Goal: Task Accomplishment & Management: Manage account settings

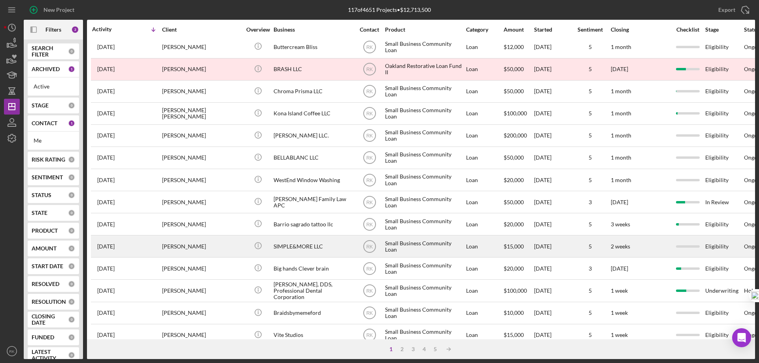
scroll to position [237, 0]
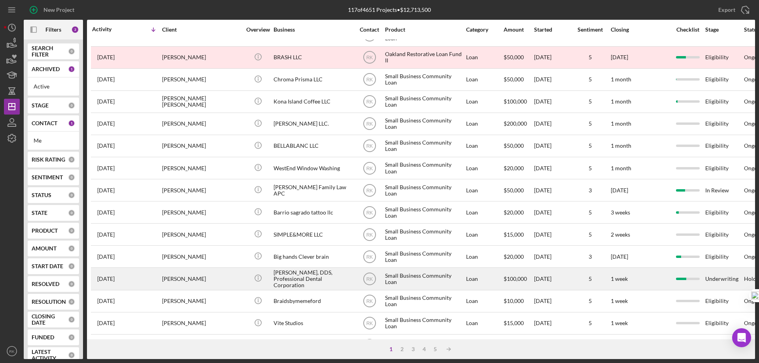
click at [297, 278] on div "[PERSON_NAME], DDS, Professional Dental Corporation" at bounding box center [313, 279] width 79 height 21
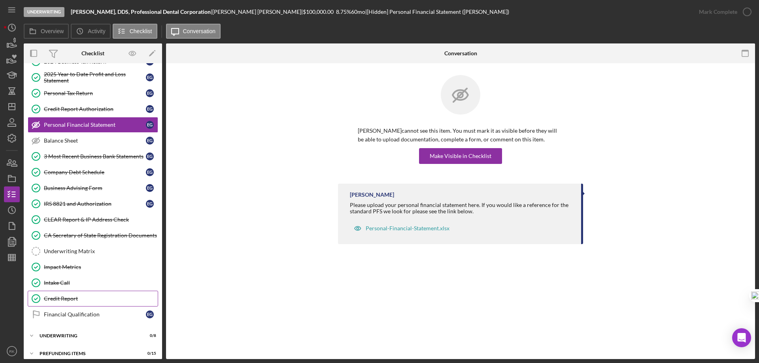
scroll to position [102, 0]
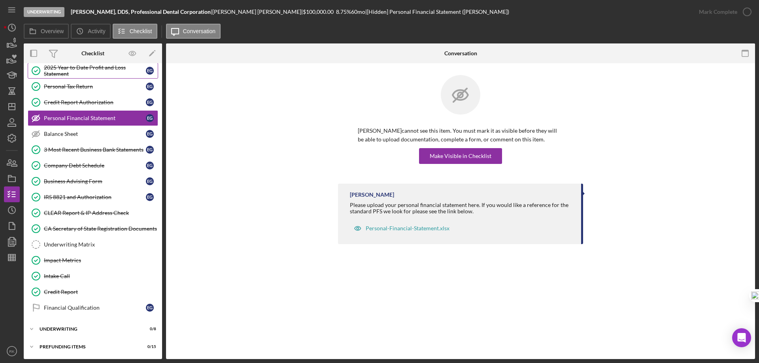
click at [67, 76] on div "2025 Year to Date Profit and Loss Statement" at bounding box center [95, 70] width 102 height 13
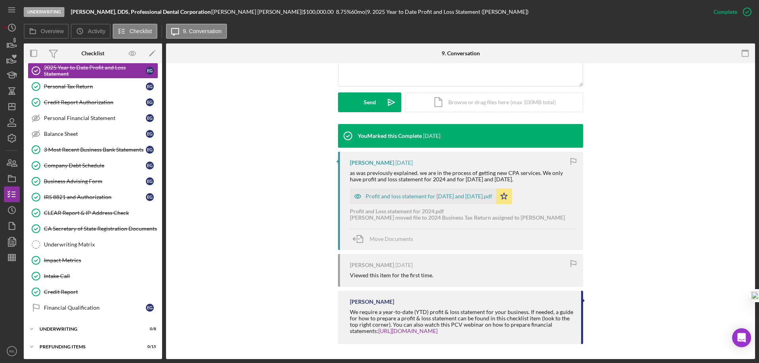
scroll to position [204, 0]
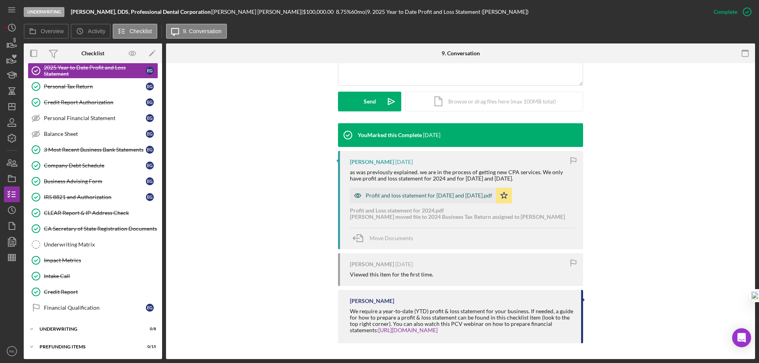
click at [425, 194] on div "Profit and loss statement for [DATE] and [DATE].pdf" at bounding box center [429, 196] width 127 height 6
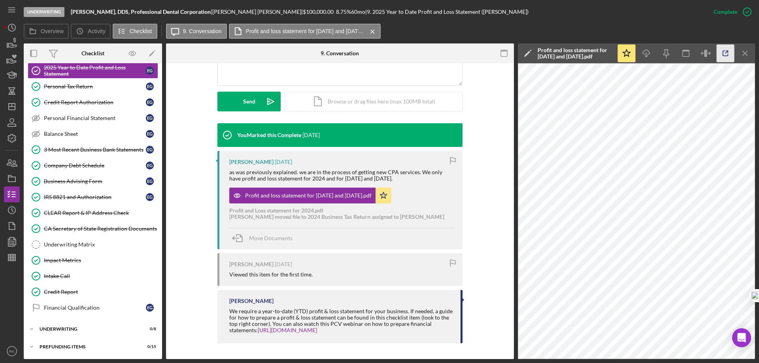
click at [727, 59] on icon "button" at bounding box center [726, 54] width 18 height 18
drag, startPoint x: 74, startPoint y: 312, endPoint x: 251, endPoint y: 263, distance: 184.2
click at [73, 311] on link "Financial Qualification Financial Qualification E G" at bounding box center [93, 308] width 131 height 16
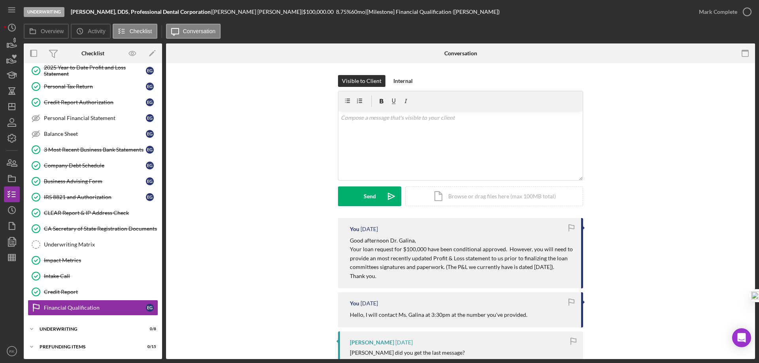
drag, startPoint x: 79, startPoint y: 68, endPoint x: 246, endPoint y: 164, distance: 193.2
click at [79, 68] on div "2025 Year to Date Profit and Loss Statement" at bounding box center [95, 70] width 102 height 13
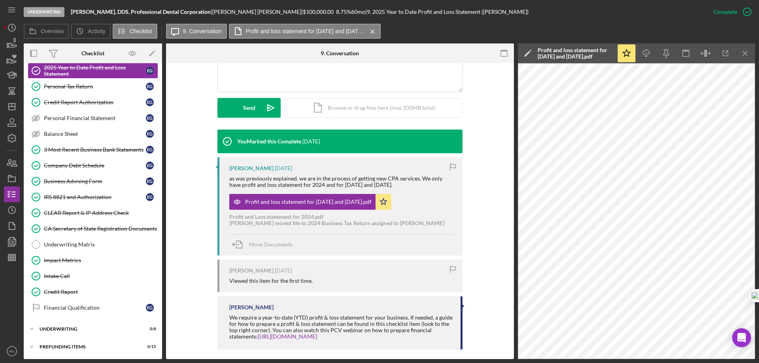
scroll to position [198, 0]
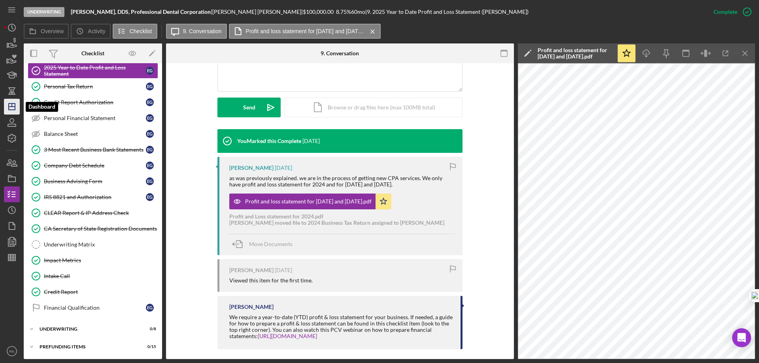
click at [9, 108] on icon "Icon/Dashboard" at bounding box center [12, 107] width 20 height 20
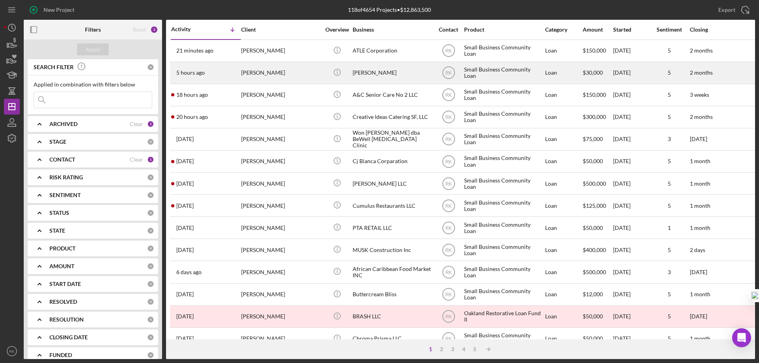
drag, startPoint x: 33, startPoint y: 29, endPoint x: 101, endPoint y: 72, distance: 80.7
click at [33, 29] on icon "button" at bounding box center [34, 30] width 18 height 18
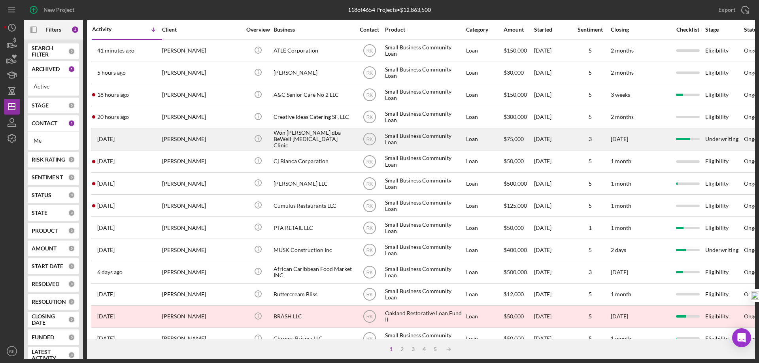
click at [286, 139] on div "Won [PERSON_NAME] dba BeWell [MEDICAL_DATA] Clinic" at bounding box center [313, 139] width 79 height 21
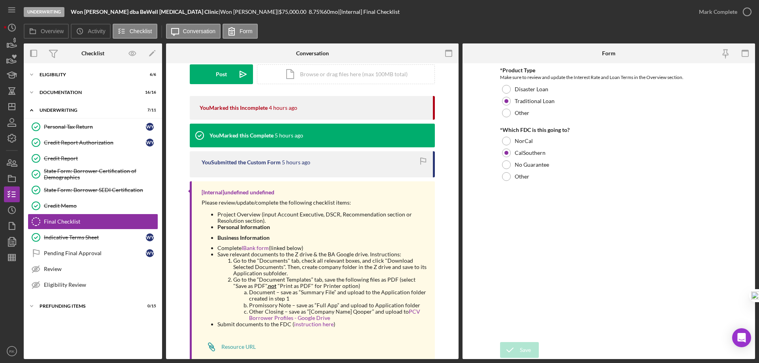
scroll to position [126, 0]
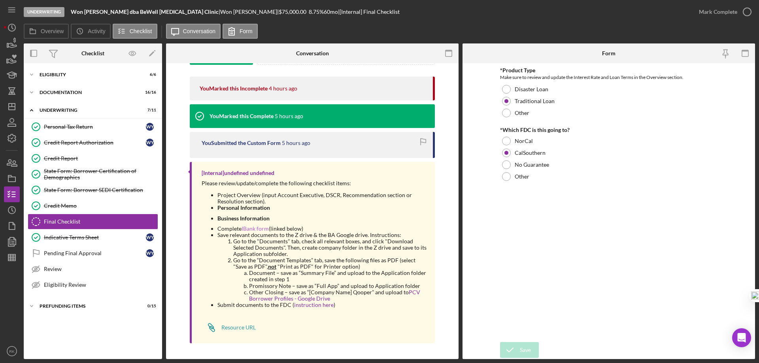
click at [256, 229] on link "IBank form" at bounding box center [255, 228] width 27 height 7
drag, startPoint x: 72, startPoint y: 10, endPoint x: 176, endPoint y: 11, distance: 103.6
click at [176, 11] on div "Won [PERSON_NAME] dba BeWell [MEDICAL_DATA] Clinic |" at bounding box center [146, 12] width 150 height 6
copy b "Won [PERSON_NAME] dba BeWell [MEDICAL_DATA] Clinic"
click at [67, 95] on div "Icon/Expander Documentation 16 / 16" at bounding box center [93, 93] width 138 height 16
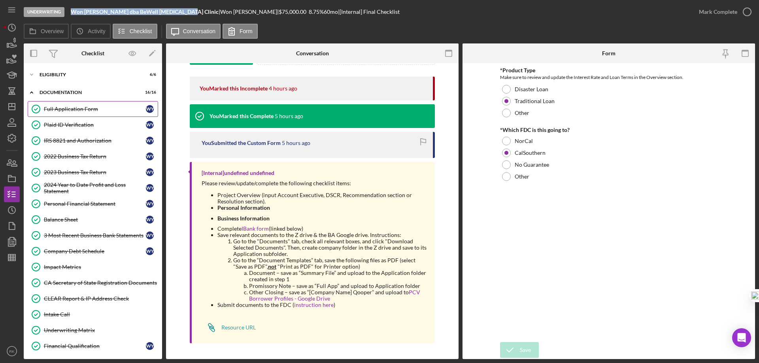
drag, startPoint x: 71, startPoint y: 112, endPoint x: 128, endPoint y: 109, distance: 57.0
click at [72, 111] on div "Full Application Form" at bounding box center [95, 109] width 102 height 6
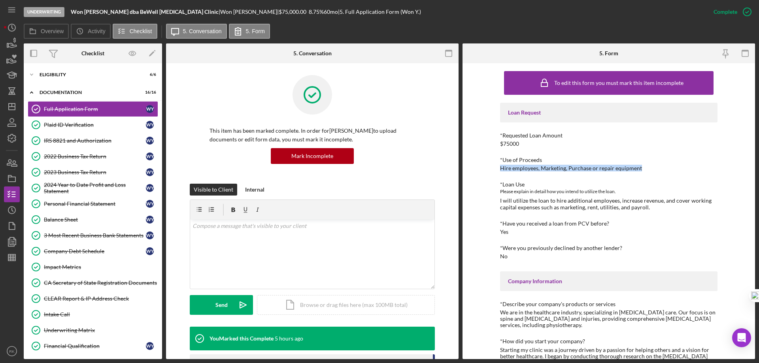
drag, startPoint x: 500, startPoint y: 167, endPoint x: 644, endPoint y: 167, distance: 144.0
click at [646, 166] on div "*Use of Proceeds Hire employees, Marketing, Purchase or repair equipment" at bounding box center [609, 164] width 218 height 15
copy div "Hire employees, Marketing, Purchase or repair equipment"
click at [67, 77] on div "Eligibility" at bounding box center [96, 74] width 113 height 5
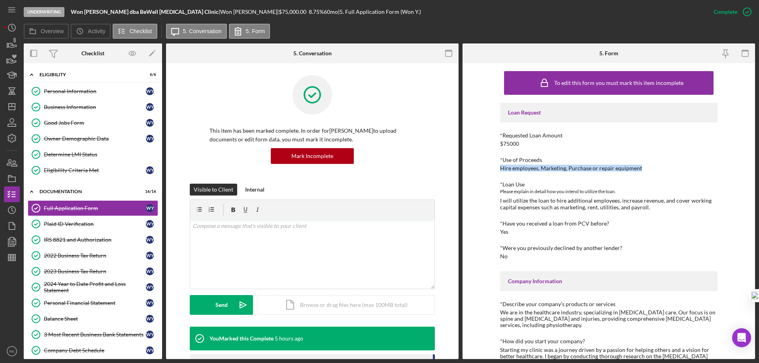
drag, startPoint x: 73, startPoint y: 108, endPoint x: 162, endPoint y: 113, distance: 88.7
click at [75, 109] on div "Business Information" at bounding box center [95, 107] width 102 height 6
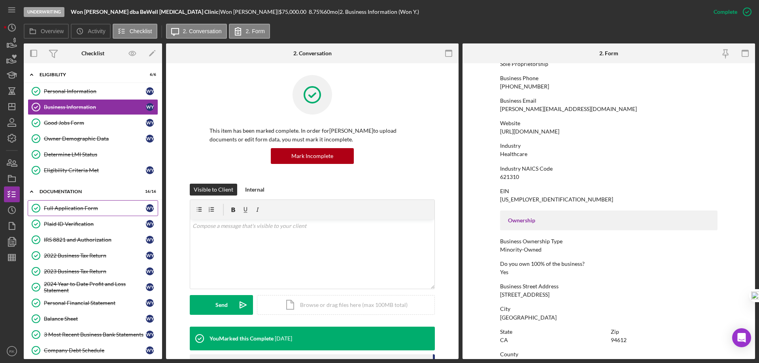
scroll to position [119, 0]
drag, startPoint x: 83, startPoint y: 211, endPoint x: 322, endPoint y: 195, distance: 239.8
click at [84, 211] on div "Full Application Form" at bounding box center [95, 208] width 102 height 6
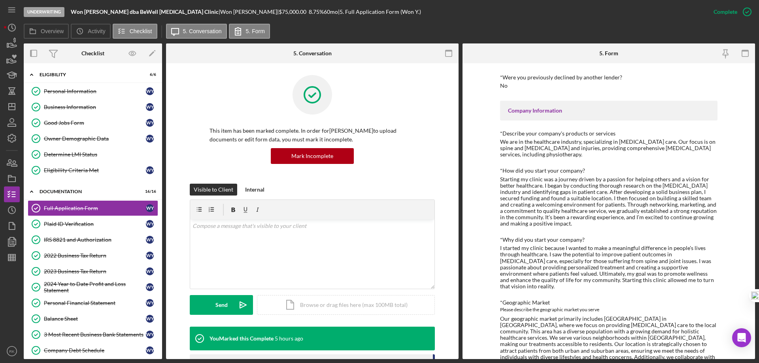
scroll to position [171, 0]
drag, startPoint x: 616, startPoint y: 140, endPoint x: 655, endPoint y: 138, distance: 39.2
click at [655, 138] on div "We are in the healthcare industry, specializing in [MEDICAL_DATA] care. Our foc…" at bounding box center [609, 147] width 218 height 19
copy div "[MEDICAL_DATA] care"
drag, startPoint x: 532, startPoint y: 142, endPoint x: 657, endPoint y: 142, distance: 124.2
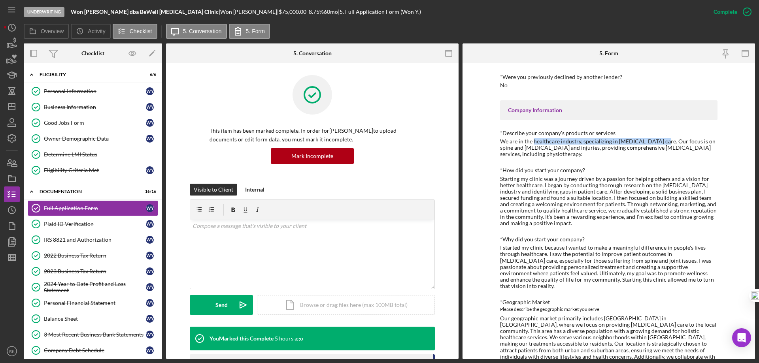
click at [657, 142] on div "We are in the healthcare industry, specializing in [MEDICAL_DATA] care. Our foc…" at bounding box center [609, 147] width 218 height 19
copy div "healthcare industry, specializing in [MEDICAL_DATA] care"
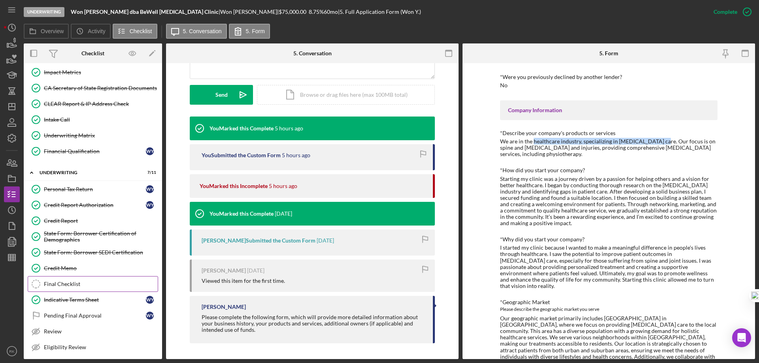
scroll to position [316, 0]
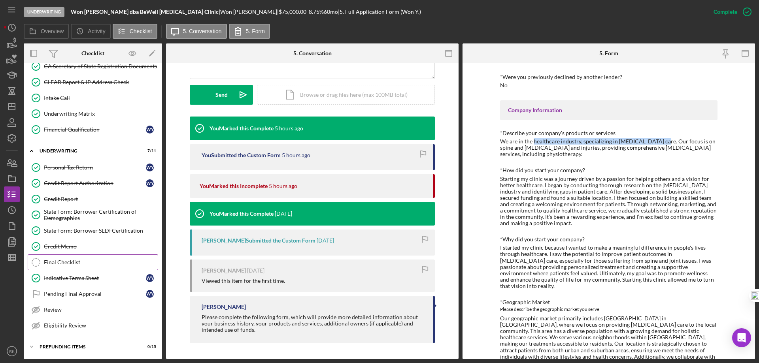
click at [69, 266] on div "Final Checklist" at bounding box center [101, 262] width 114 height 6
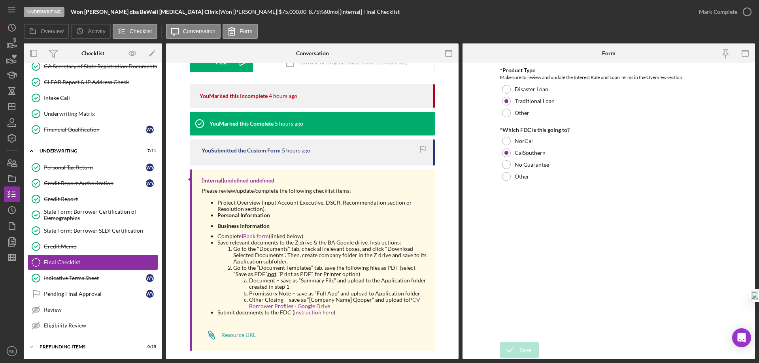
scroll to position [119, 0]
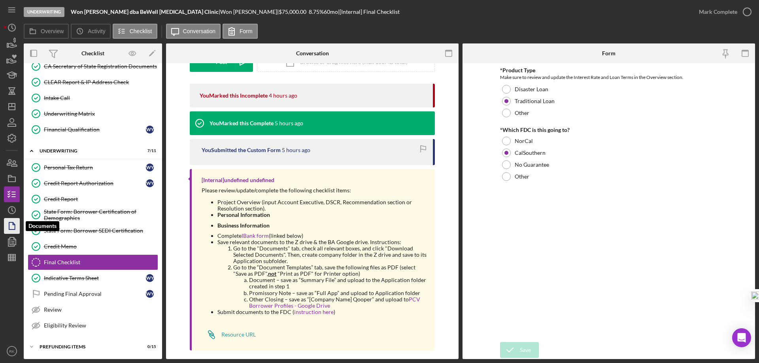
click at [15, 227] on polygon "button" at bounding box center [12, 226] width 6 height 7
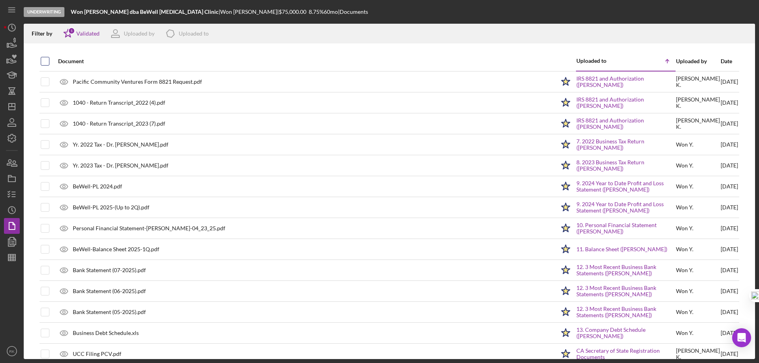
drag, startPoint x: 46, startPoint y: 58, endPoint x: 140, endPoint y: 56, distance: 94.6
click at [48, 58] on input "checkbox" at bounding box center [45, 61] width 8 height 8
checkbox input "true"
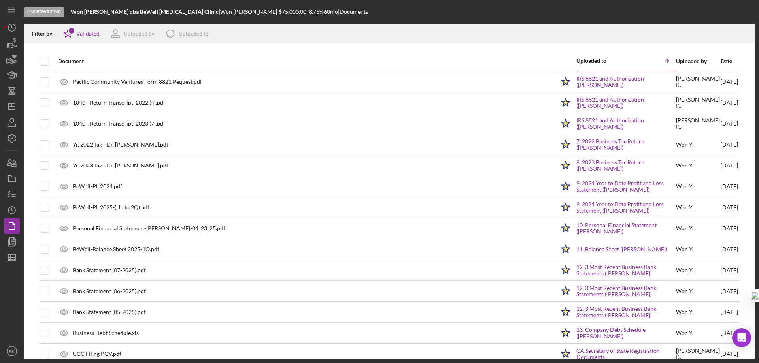
checkbox input "true"
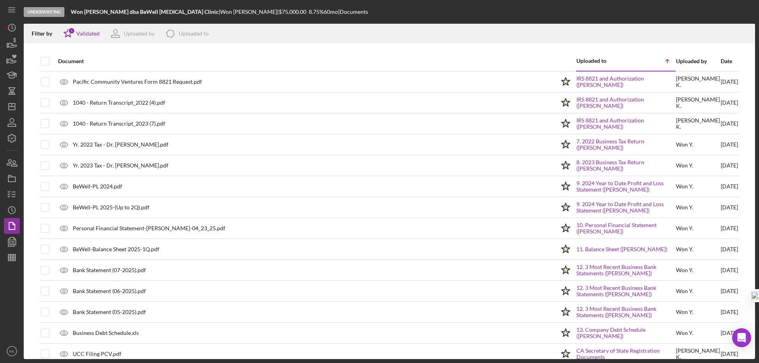
checkbox input "true"
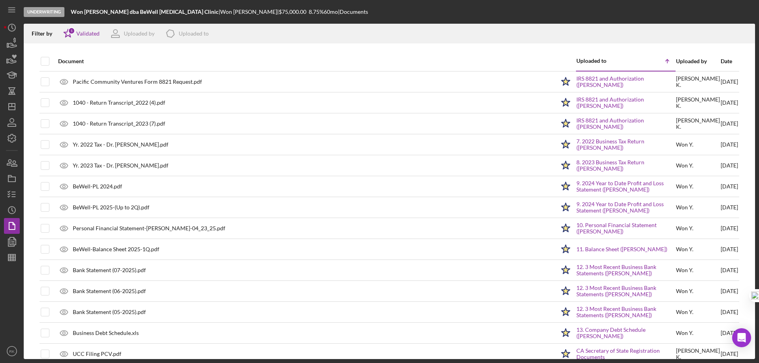
checkbox input "true"
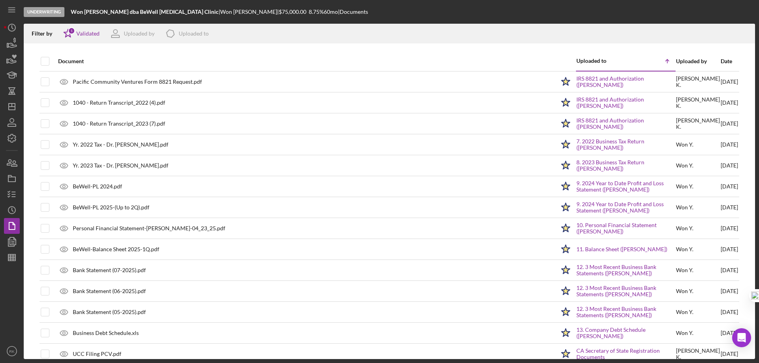
checkbox input "true"
drag, startPoint x: 745, startPoint y: 31, endPoint x: 727, endPoint y: 39, distance: 19.8
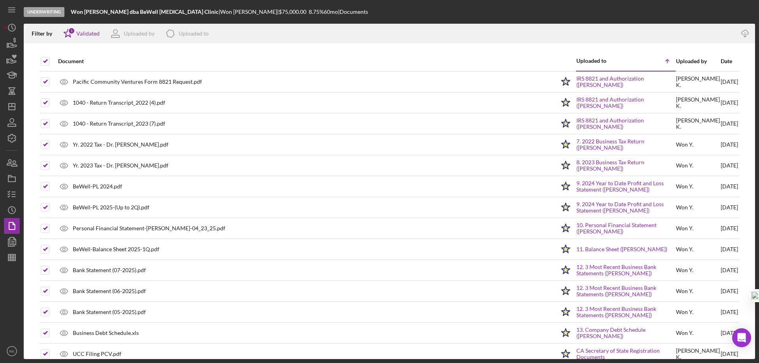
click at [745, 30] on icon "Icon/Download" at bounding box center [746, 34] width 18 height 18
click at [15, 240] on polyline "button" at bounding box center [15, 239] width 2 height 2
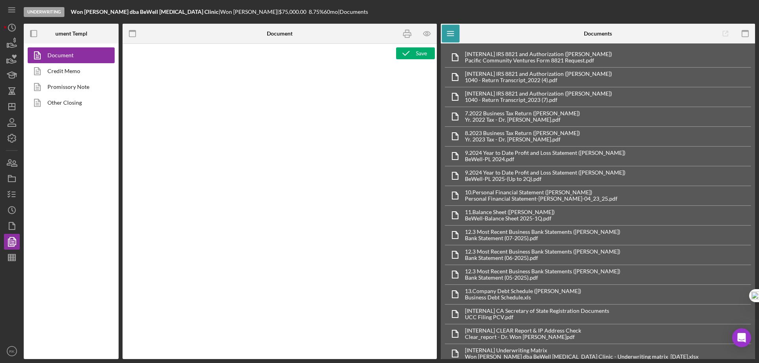
type textarea "<h1 style="text-align: center;">Full Application Form</h1> <h2 style="text-alig…"
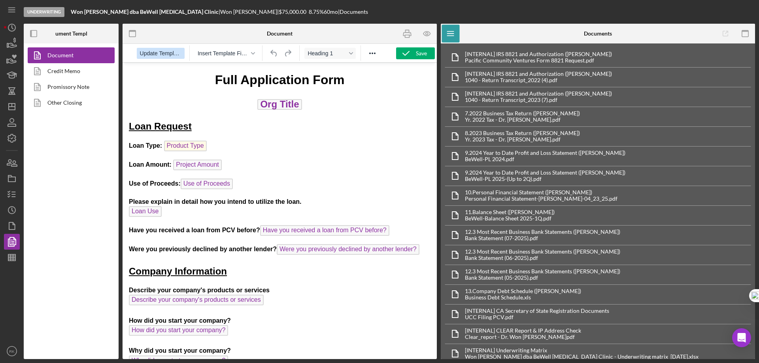
click at [155, 53] on span "Update Template" at bounding box center [161, 53] width 42 height 6
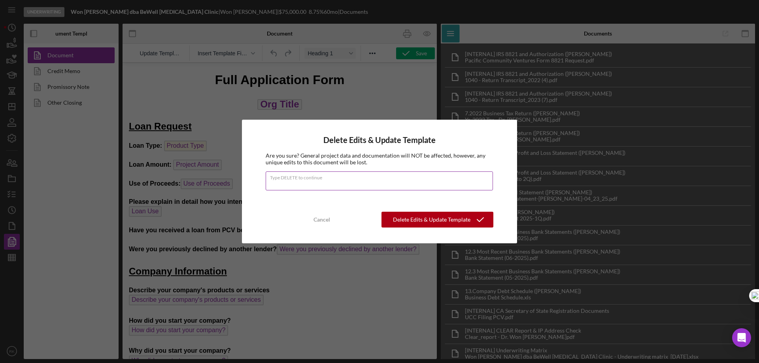
click at [293, 187] on input "Type DELETE to continue" at bounding box center [379, 181] width 227 height 19
type input "DELETE"
click at [432, 222] on div "Delete Edits & Update Template" at bounding box center [432, 220] width 78 height 16
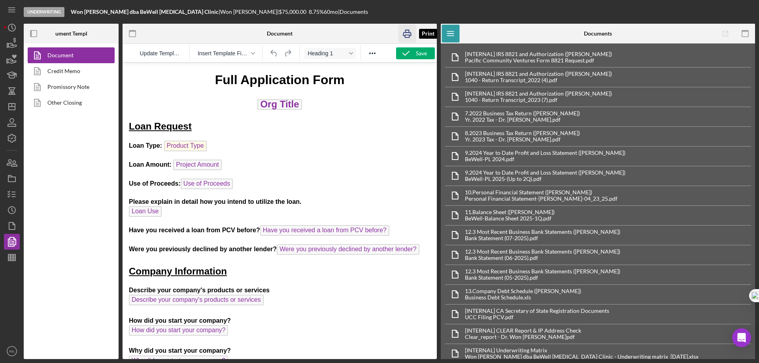
click at [405, 32] on icon "button" at bounding box center [407, 33] width 8 height 3
click at [74, 87] on link "Promissory Note" at bounding box center [69, 87] width 83 height 16
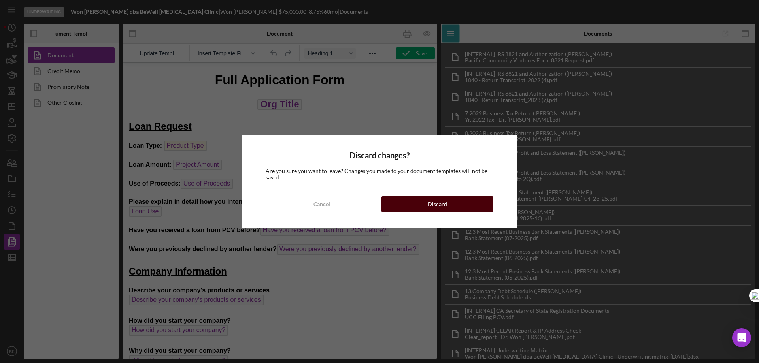
click at [403, 208] on button "Discard" at bounding box center [438, 205] width 112 height 16
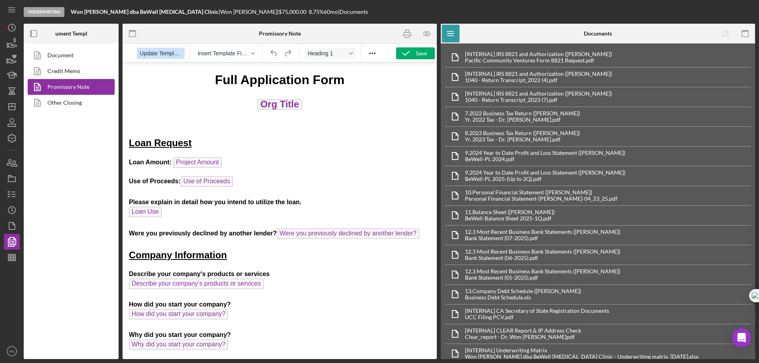
click at [166, 54] on span "Update Template" at bounding box center [161, 53] width 42 height 6
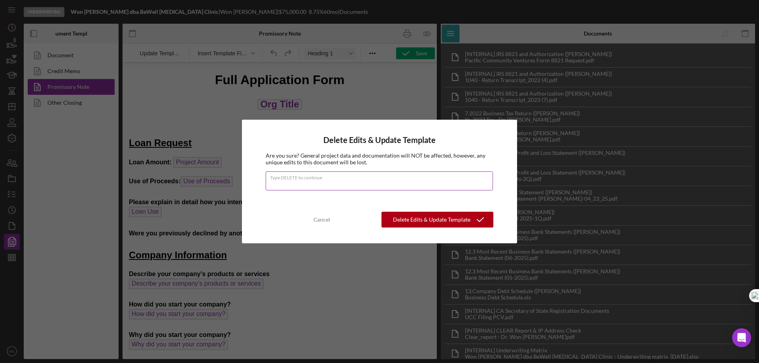
drag, startPoint x: 293, startPoint y: 184, endPoint x: 295, endPoint y: 188, distance: 4.8
click at [293, 184] on input "Type DELETE to continue" at bounding box center [379, 181] width 227 height 19
type input "DELETE"
click at [416, 222] on div "Delete Edits & Update Template" at bounding box center [432, 220] width 78 height 16
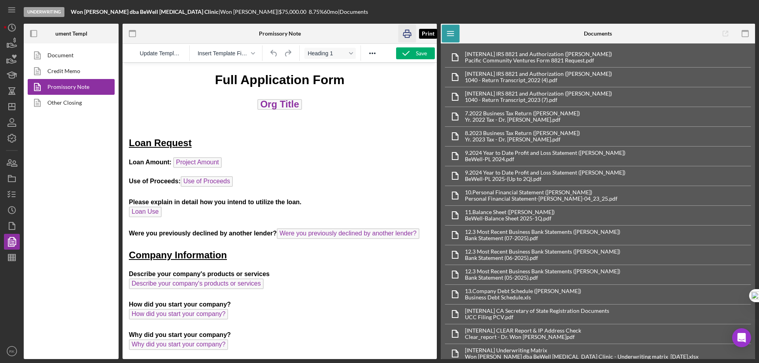
click at [408, 30] on rect "button" at bounding box center [408, 31] width 4 height 2
click at [70, 104] on link "Other Closing" at bounding box center [69, 103] width 83 height 16
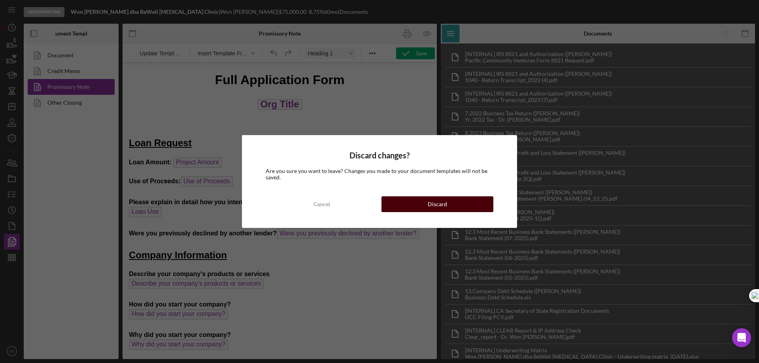
drag, startPoint x: 307, startPoint y: 141, endPoint x: 432, endPoint y: 204, distance: 139.9
click at [432, 204] on div "Discard" at bounding box center [437, 205] width 19 height 16
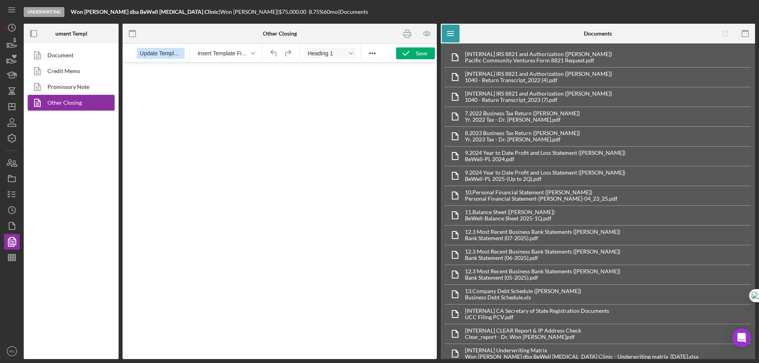
click at [163, 56] on span "Update Template" at bounding box center [161, 53] width 42 height 6
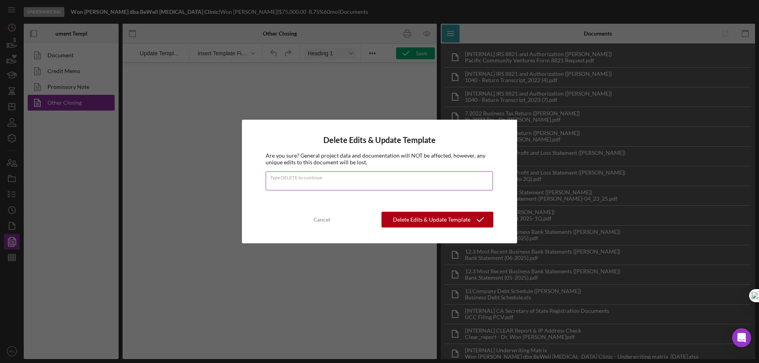
click at [294, 182] on input "Type DELETE to continue" at bounding box center [379, 181] width 227 height 19
click at [413, 222] on div "Delete Edits & Update Template" at bounding box center [432, 220] width 78 height 16
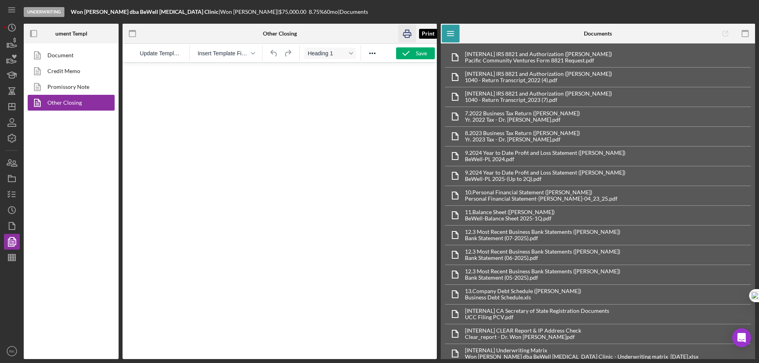
click at [406, 33] on icon "button" at bounding box center [408, 34] width 18 height 18
click at [13, 195] on line "button" at bounding box center [14, 195] width 4 height 0
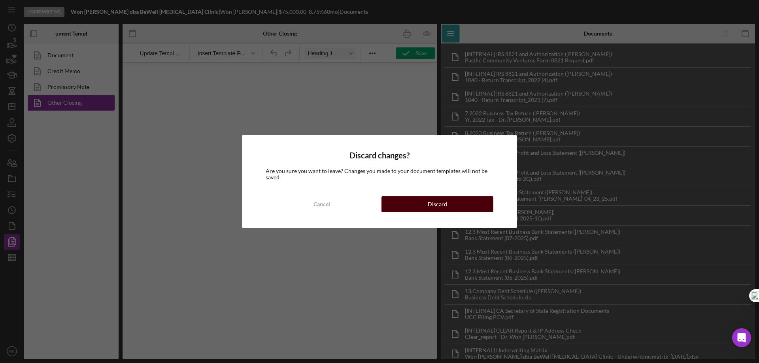
click at [437, 204] on div "Discard" at bounding box center [437, 205] width 19 height 16
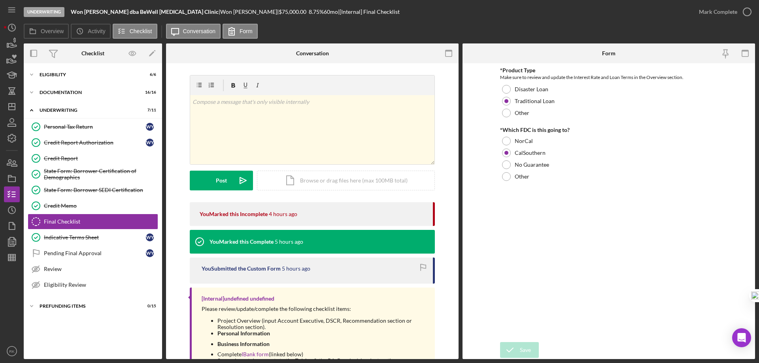
click at [748, 12] on icon "button" at bounding box center [748, 12] width 20 height 20
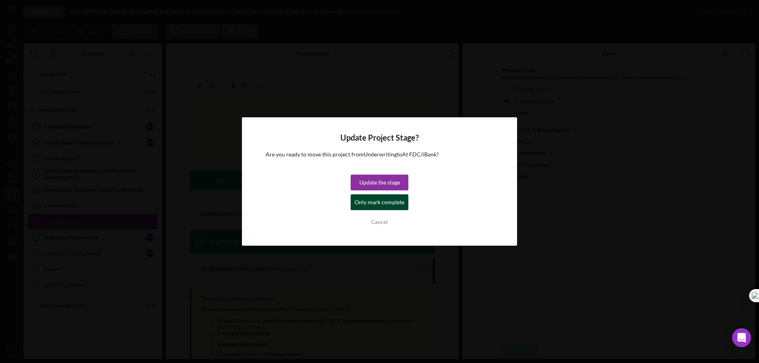
click at [382, 198] on div "Only mark complete" at bounding box center [380, 203] width 50 height 16
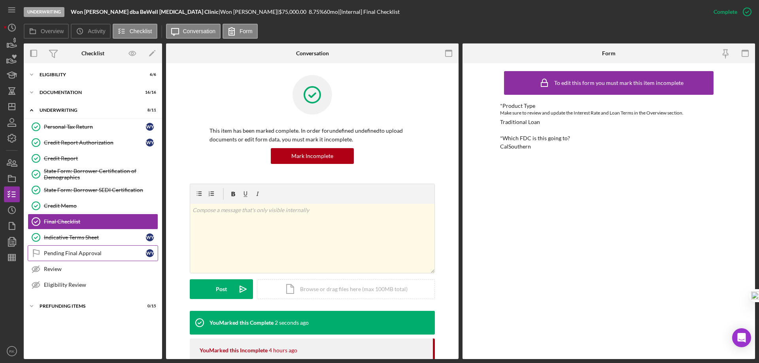
click at [70, 256] on div "Pending Final Approval" at bounding box center [95, 253] width 102 height 6
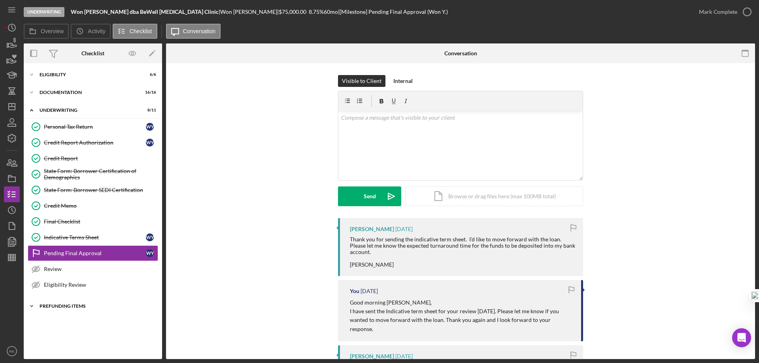
click at [68, 306] on div "Prefunding Items" at bounding box center [96, 306] width 113 height 5
click at [83, 246] on link "Pending Final Approval Pending Final Approval W Y" at bounding box center [93, 254] width 131 height 16
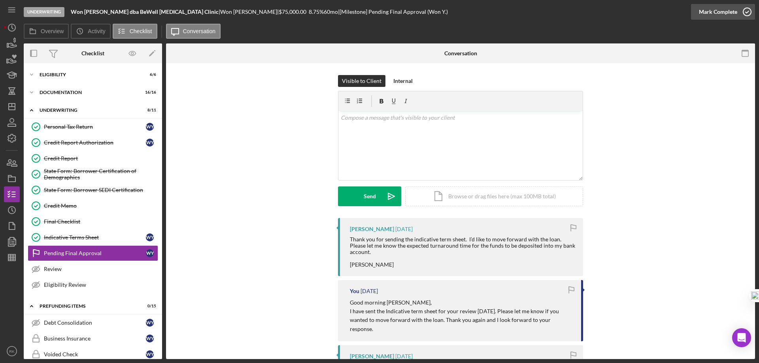
click at [746, 12] on icon "button" at bounding box center [748, 12] width 20 height 20
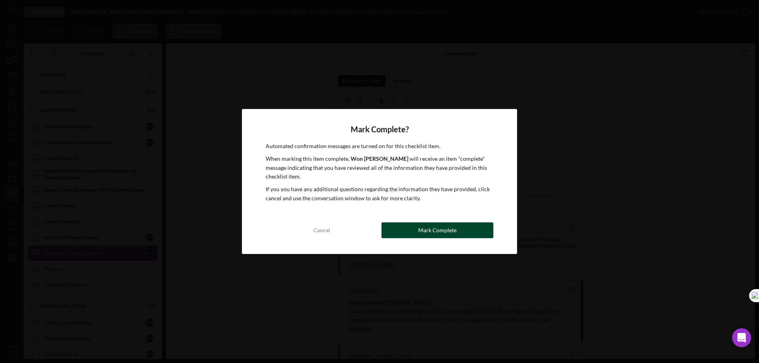
click at [414, 230] on button "Mark Complete" at bounding box center [438, 231] width 112 height 16
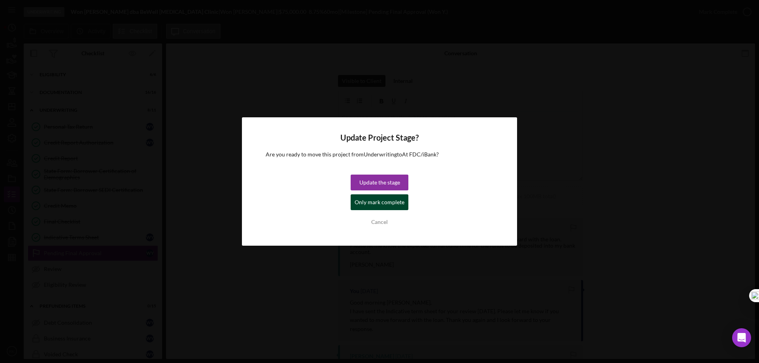
drag, startPoint x: 389, startPoint y: 199, endPoint x: 380, endPoint y: 204, distance: 10.7
click at [389, 199] on div "Only mark complete" at bounding box center [380, 203] width 50 height 16
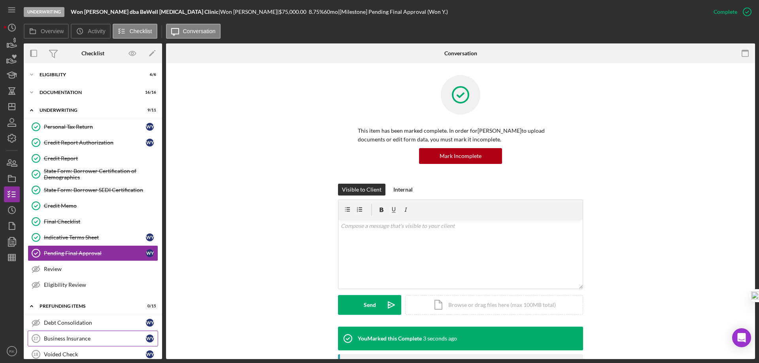
click at [66, 336] on div "Business Insurance" at bounding box center [95, 339] width 102 height 6
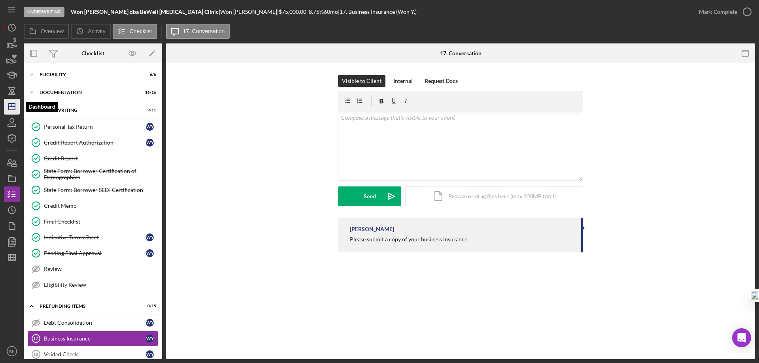
click at [12, 112] on icon "Icon/Dashboard" at bounding box center [12, 107] width 20 height 20
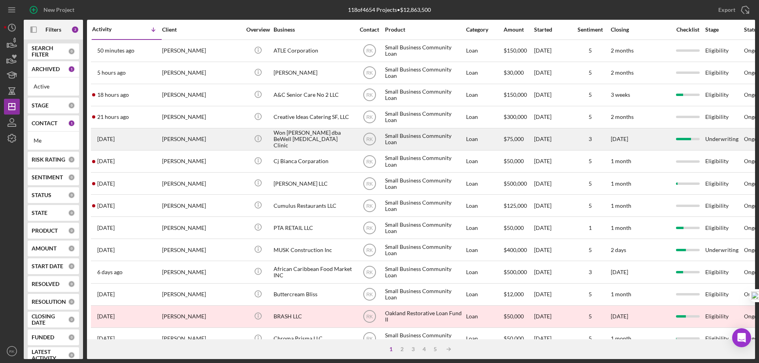
click at [282, 142] on div "Won [PERSON_NAME] dba BeWell [MEDICAL_DATA] Clinic" at bounding box center [313, 139] width 79 height 21
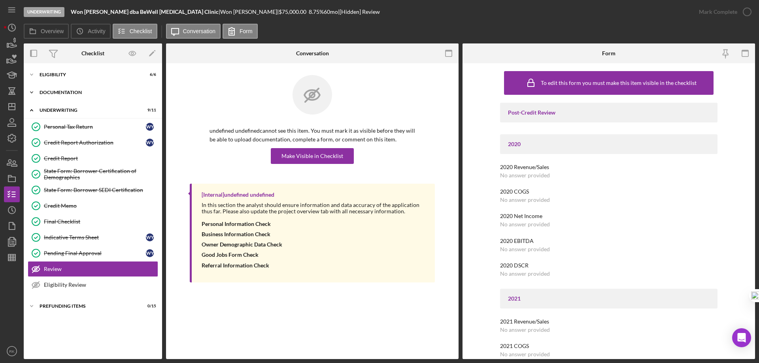
click at [50, 94] on div "Documentation" at bounding box center [96, 92] width 113 height 5
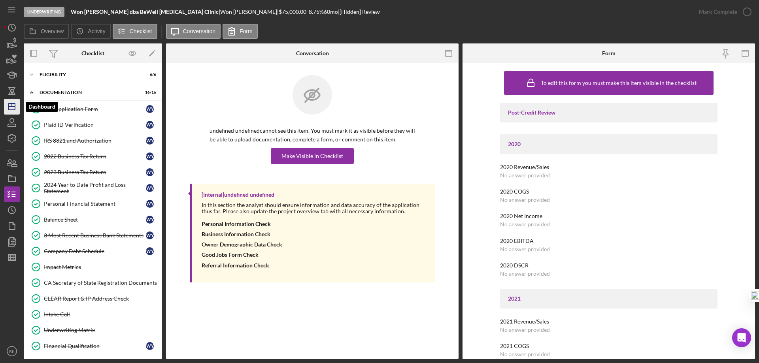
click at [12, 104] on line "button" at bounding box center [12, 105] width 0 height 3
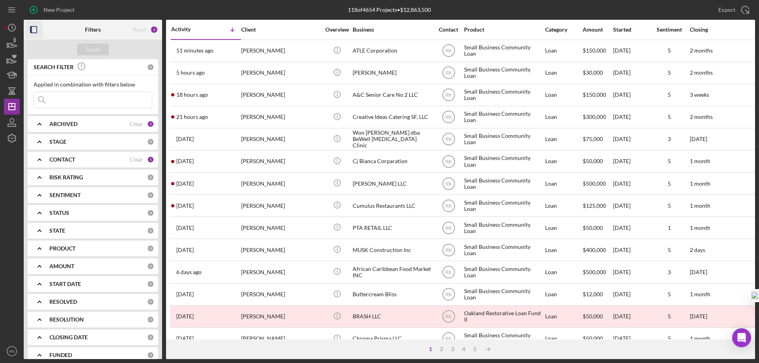
click at [35, 28] on icon "button" at bounding box center [34, 30] width 18 height 18
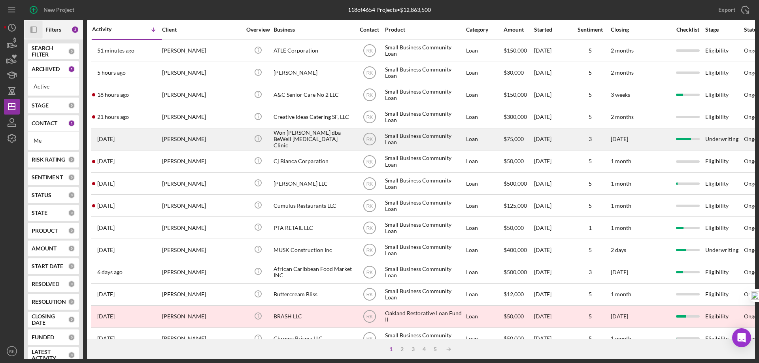
click at [183, 140] on div "[PERSON_NAME]" at bounding box center [201, 139] width 79 height 21
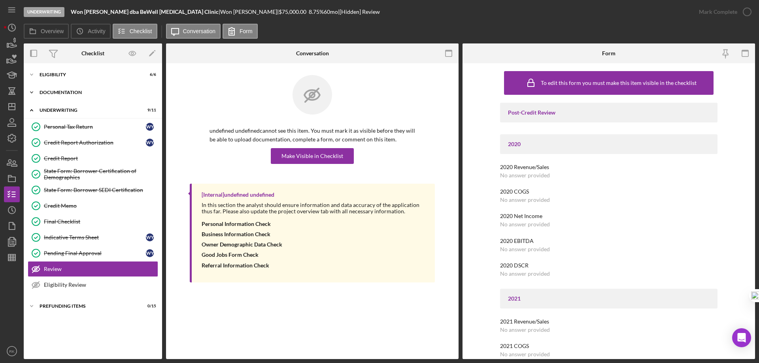
click at [40, 93] on div "Documentation" at bounding box center [96, 92] width 113 height 5
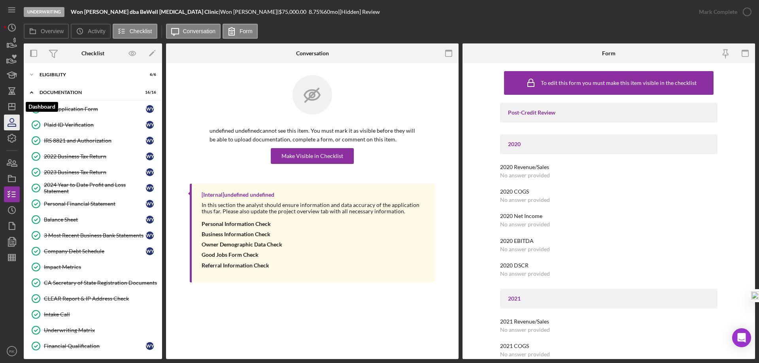
drag, startPoint x: 11, startPoint y: 111, endPoint x: 15, endPoint y: 120, distance: 9.6
click at [11, 111] on icon "Icon/Dashboard" at bounding box center [12, 107] width 20 height 20
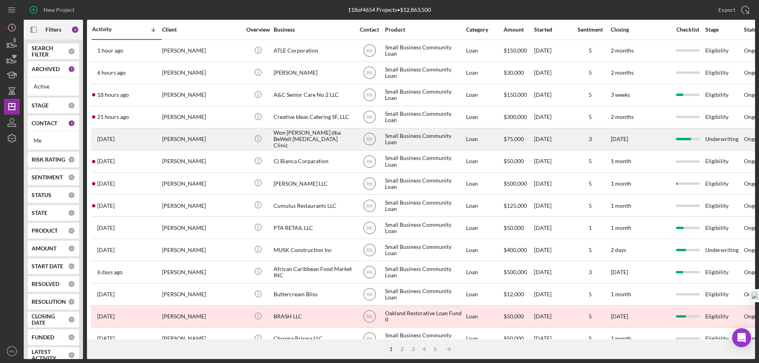
click at [285, 143] on div "Won [PERSON_NAME] dba BeWell [MEDICAL_DATA] Clinic" at bounding box center [313, 139] width 79 height 21
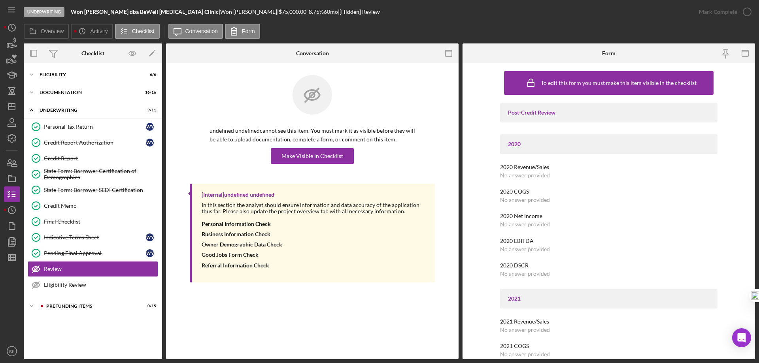
drag, startPoint x: 72, startPoint y: 9, endPoint x: 176, endPoint y: 10, distance: 104.0
click at [176, 10] on div "Won [PERSON_NAME] dba BeWell [MEDICAL_DATA] Clinic |" at bounding box center [146, 12] width 150 height 6
drag, startPoint x: 70, startPoint y: 209, endPoint x: 170, endPoint y: 204, distance: 100.6
click at [72, 208] on div "Credit Memo" at bounding box center [101, 206] width 114 height 6
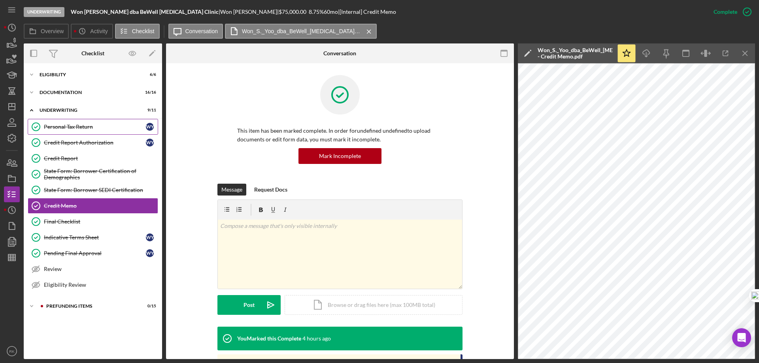
drag, startPoint x: 67, startPoint y: 125, endPoint x: 82, endPoint y: 129, distance: 15.5
click at [67, 125] on div "Personal Tax Return" at bounding box center [95, 127] width 102 height 6
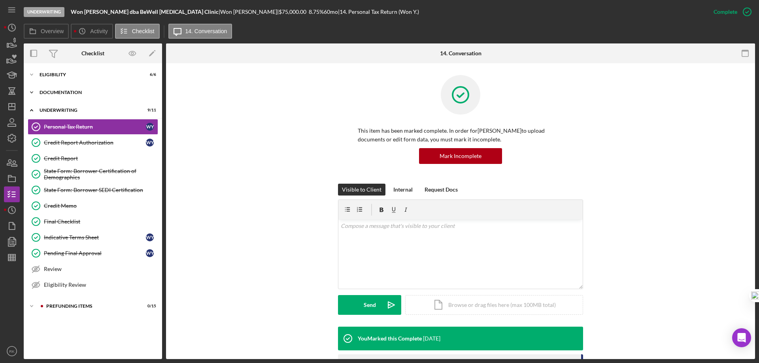
click at [69, 95] on div "Documentation" at bounding box center [96, 92] width 113 height 5
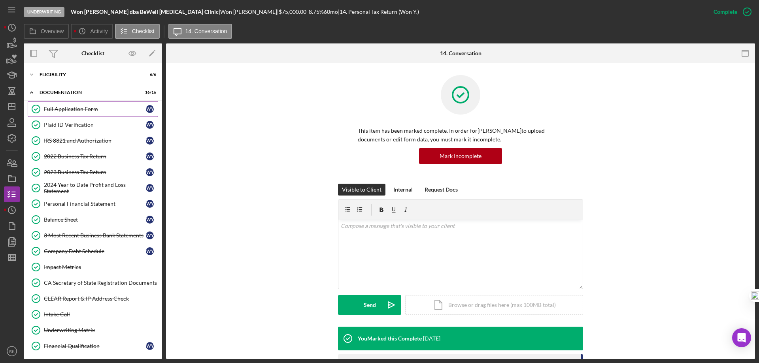
click at [76, 109] on div "Full Application Form" at bounding box center [95, 109] width 102 height 6
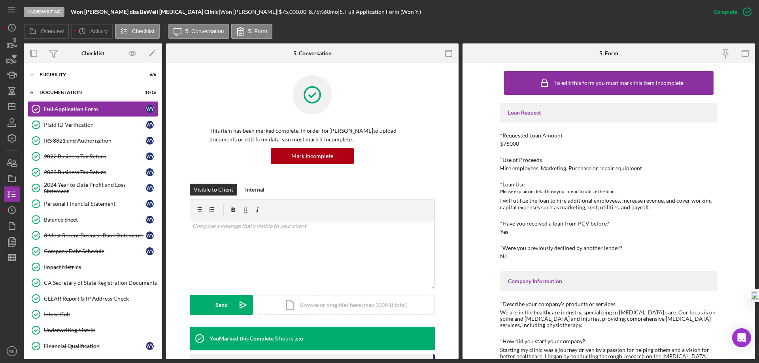
drag, startPoint x: 69, startPoint y: 265, endPoint x: 552, endPoint y: 197, distance: 487.6
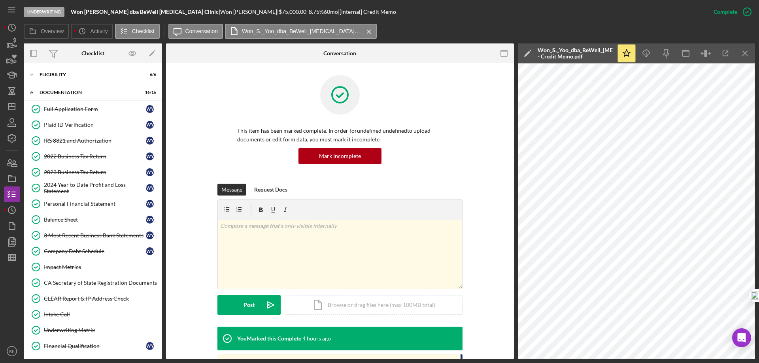
drag, startPoint x: 744, startPoint y: 51, endPoint x: 456, endPoint y: 128, distance: 297.7
click at [744, 51] on icon "Icon/Menu Close" at bounding box center [746, 54] width 18 height 18
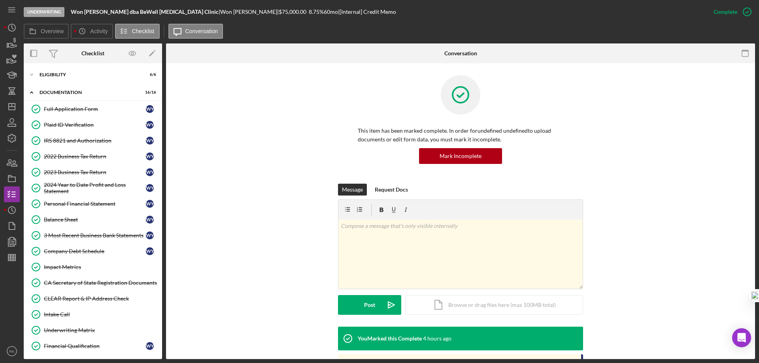
click at [15, 180] on icon "button" at bounding box center [12, 179] width 20 height 20
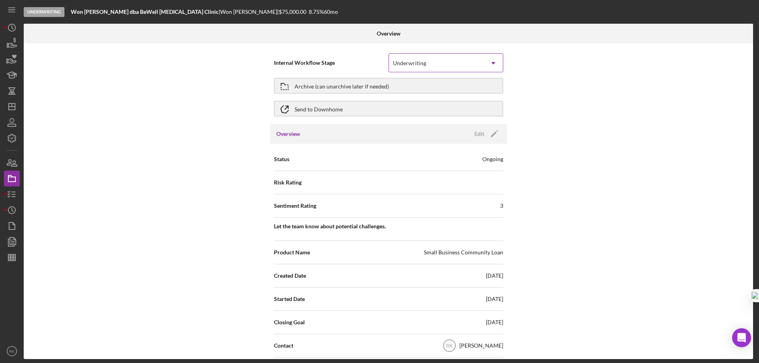
click at [491, 61] on icon "Icon/Dropdown Arrow" at bounding box center [493, 63] width 19 height 19
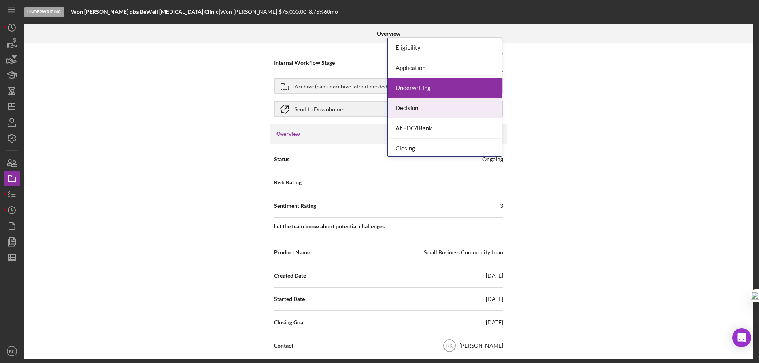
click at [412, 109] on div "Decision" at bounding box center [445, 108] width 114 height 20
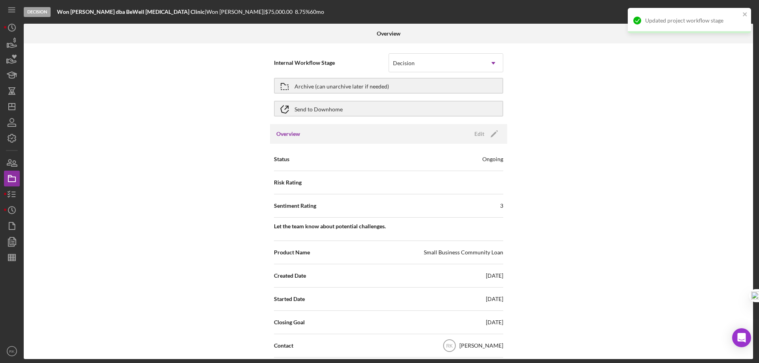
click at [565, 112] on div "Internal Workflow Stage Decision Icon/Dropdown Arrow Archive (can unarchive lat…" at bounding box center [389, 202] width 730 height 316
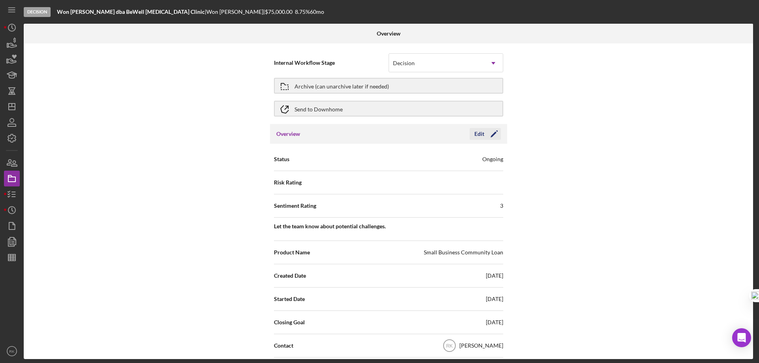
click at [493, 137] on icon "Icon/Edit" at bounding box center [495, 134] width 20 height 20
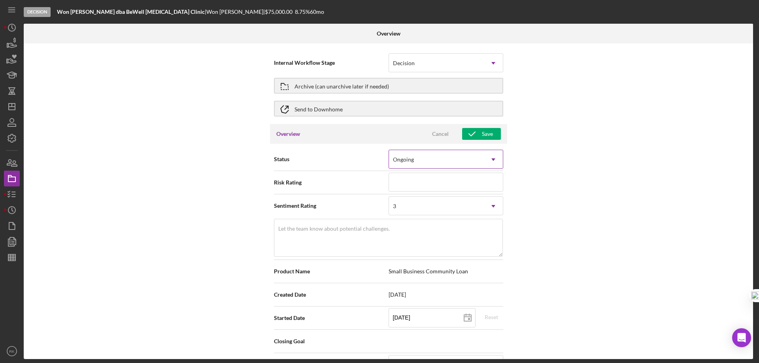
click at [494, 159] on icon "Icon/Dropdown Arrow" at bounding box center [493, 159] width 19 height 19
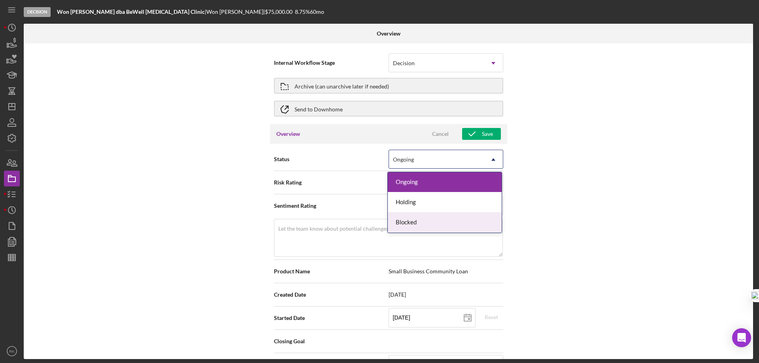
click at [422, 221] on div "Blocked" at bounding box center [445, 223] width 114 height 20
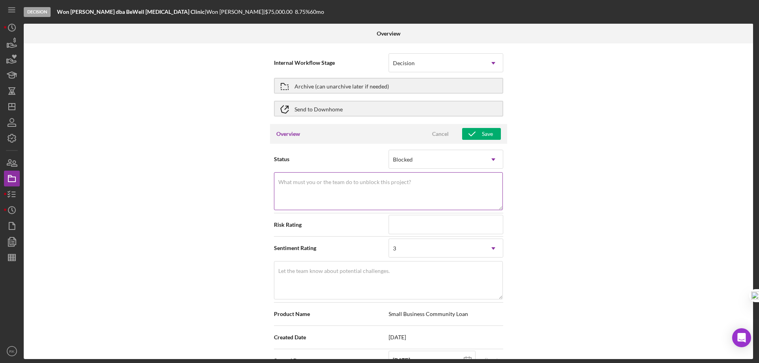
click at [315, 186] on textarea "What must you or the team do to unblock this project?" at bounding box center [388, 191] width 229 height 38
type textarea "Pending IBANK approval"
click at [590, 212] on div "Internal Workflow Stage Decision Icon/Dropdown Arrow Archive (can unarchive lat…" at bounding box center [389, 202] width 730 height 316
click at [484, 136] on div "Save" at bounding box center [487, 134] width 11 height 12
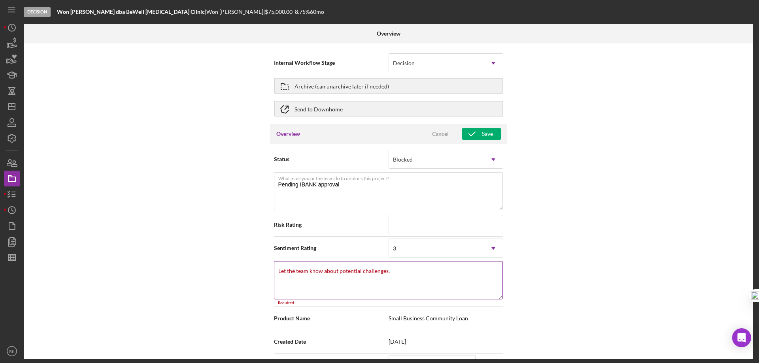
click at [403, 261] on textarea "Let the team know about potential challenges." at bounding box center [388, 280] width 229 height 38
type textarea "NA"
click at [495, 239] on icon "Icon/Dropdown Arrow" at bounding box center [493, 248] width 19 height 19
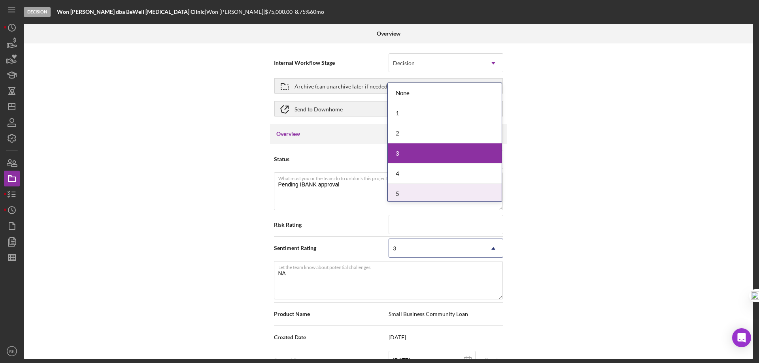
drag, startPoint x: 409, startPoint y: 192, endPoint x: 541, endPoint y: 190, distance: 131.3
click at [411, 192] on div "5" at bounding box center [445, 194] width 114 height 20
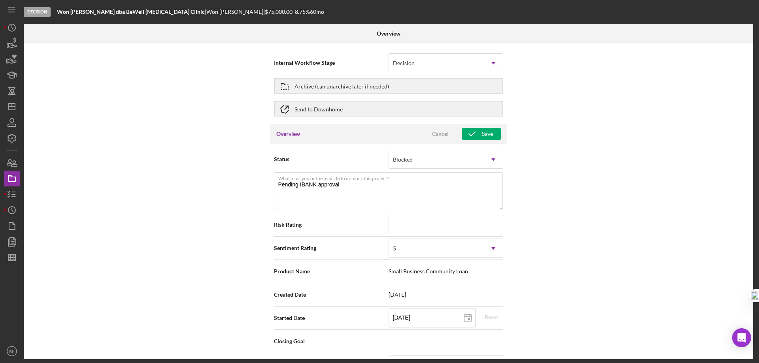
click at [566, 188] on div "Internal Workflow Stage Decision Icon/Dropdown Arrow Archive (can unarchive lat…" at bounding box center [389, 202] width 730 height 316
click at [491, 128] on div "Save" at bounding box center [487, 134] width 11 height 12
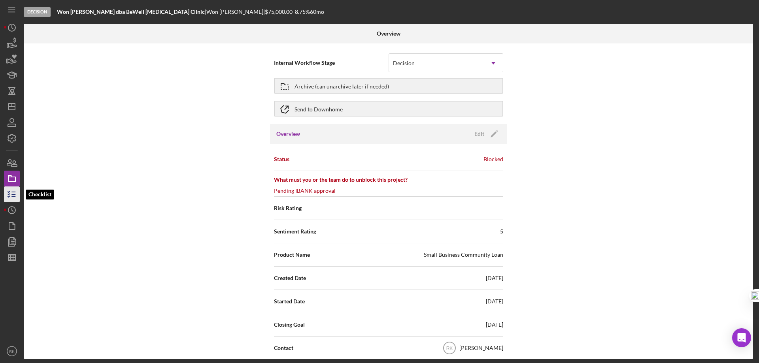
click at [11, 195] on icon "button" at bounding box center [12, 195] width 20 height 20
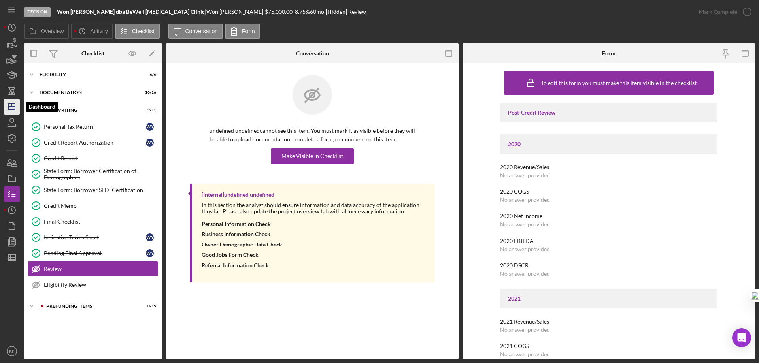
click at [11, 108] on icon "Icon/Dashboard" at bounding box center [12, 107] width 20 height 20
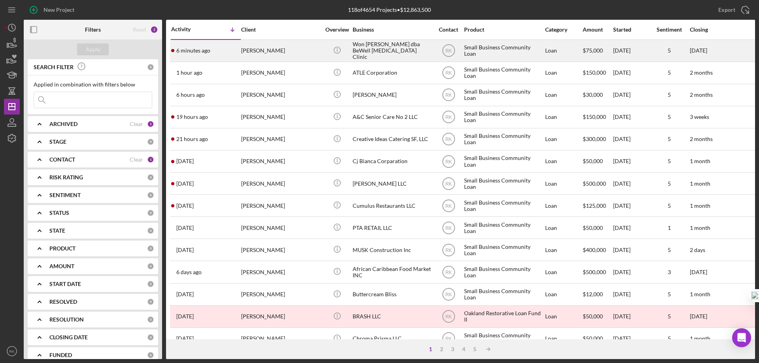
drag, startPoint x: 32, startPoint y: 28, endPoint x: 158, endPoint y: 53, distance: 128.6
click at [33, 28] on icon "button" at bounding box center [34, 30] width 18 height 18
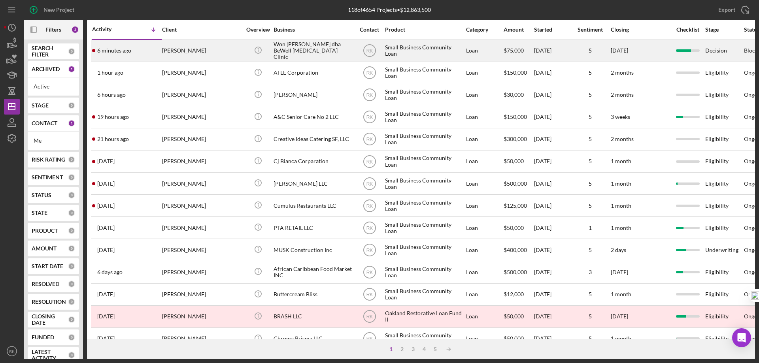
click at [150, 52] on div "6 minutes ago [PERSON_NAME]" at bounding box center [126, 50] width 69 height 21
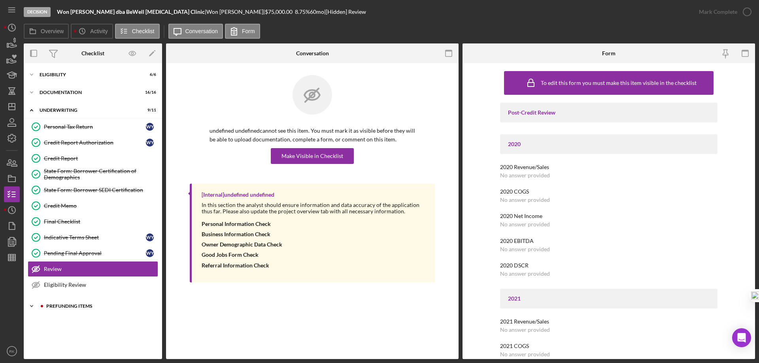
click at [69, 308] on div "Prefunding Items" at bounding box center [99, 306] width 106 height 5
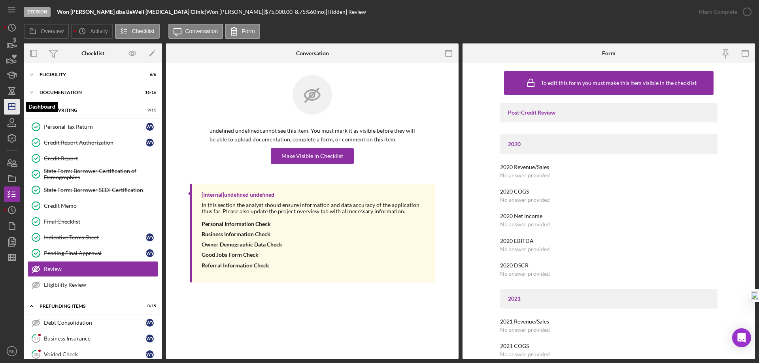
click at [15, 109] on polygon "button" at bounding box center [12, 107] width 6 height 6
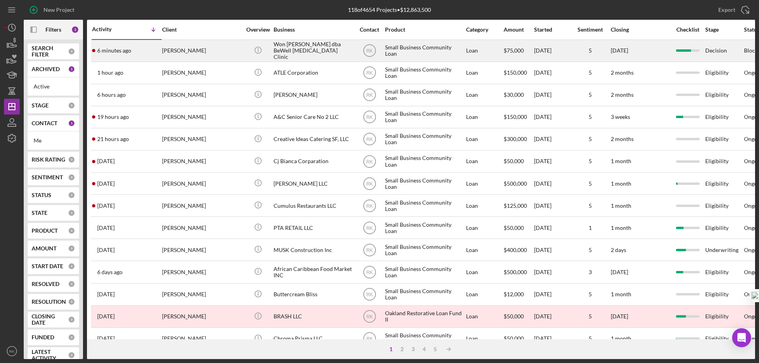
click at [282, 53] on div "Won [PERSON_NAME] dba BeWell [MEDICAL_DATA] Clinic" at bounding box center [313, 50] width 79 height 21
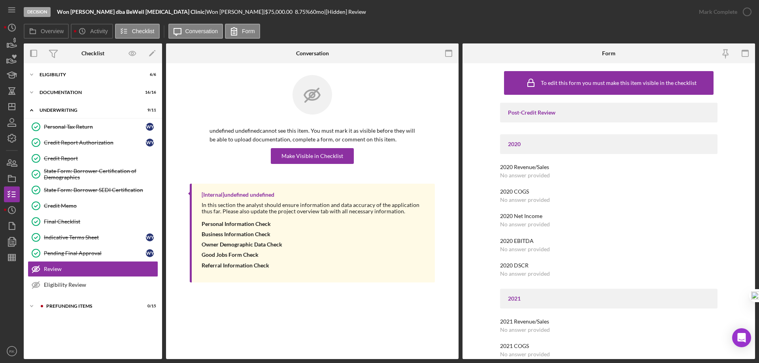
drag, startPoint x: 59, startPoint y: 11, endPoint x: 162, endPoint y: 11, distance: 103.2
click at [162, 11] on b "Won [PERSON_NAME] dba BeWell [MEDICAL_DATA] Clinic" at bounding box center [131, 11] width 148 height 7
click at [68, 210] on link "Credit Memo Credit Memo" at bounding box center [93, 206] width 131 height 16
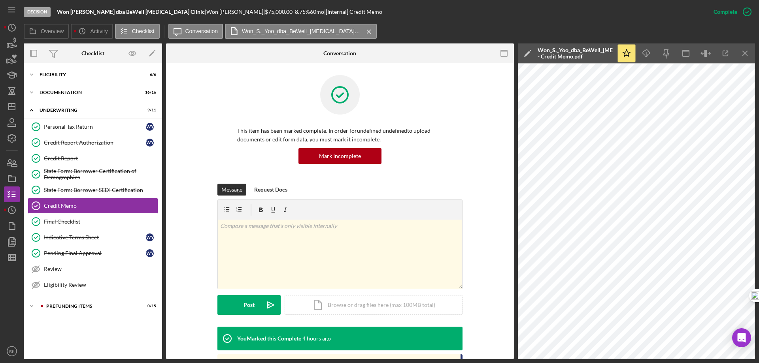
click at [749, 54] on icon "Icon/Menu Close" at bounding box center [746, 54] width 18 height 18
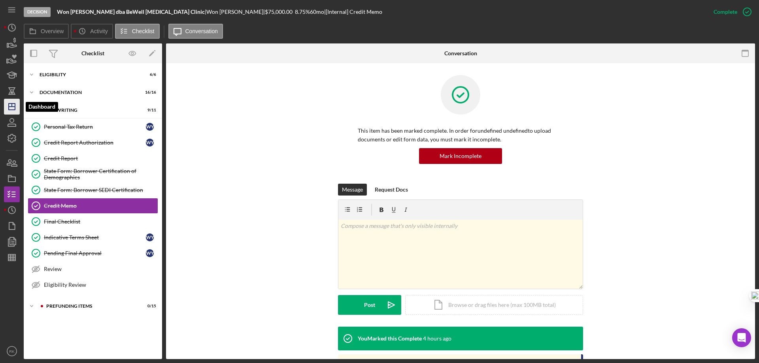
click at [13, 112] on icon "Icon/Dashboard" at bounding box center [12, 107] width 20 height 20
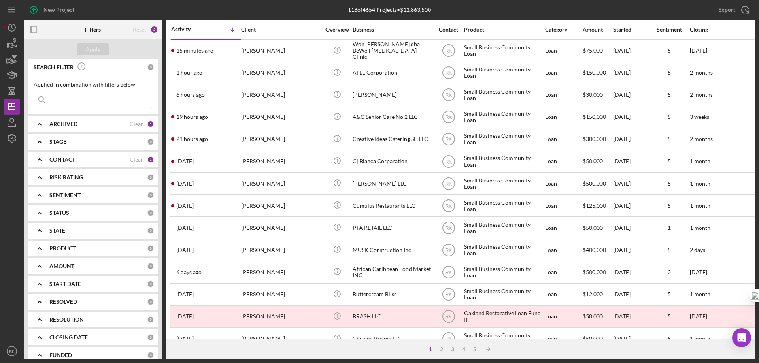
click at [35, 30] on icon "button" at bounding box center [34, 30] width 18 height 18
